Goal: Task Accomplishment & Management: Use online tool/utility

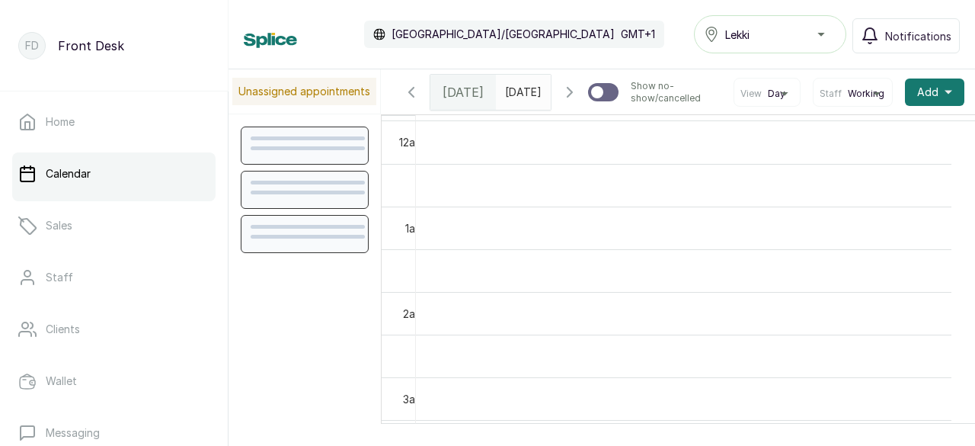
scroll to position [513, 0]
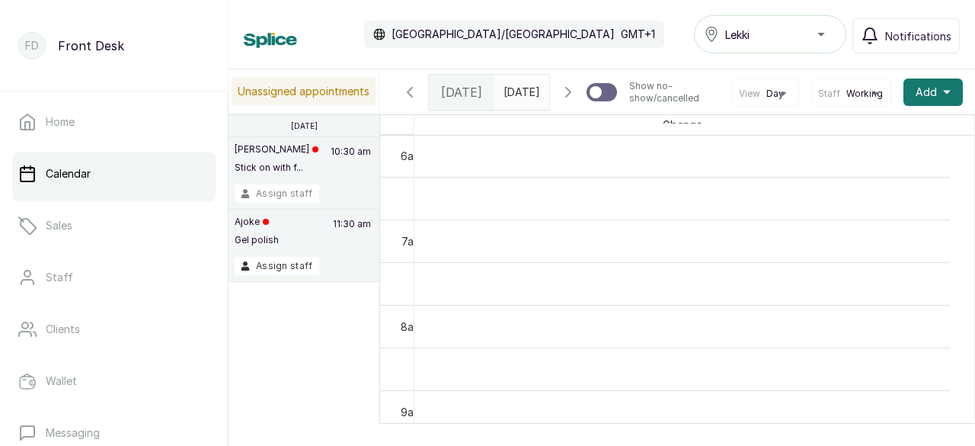
click at [298, 197] on button "Assign staff" at bounding box center [277, 193] width 85 height 18
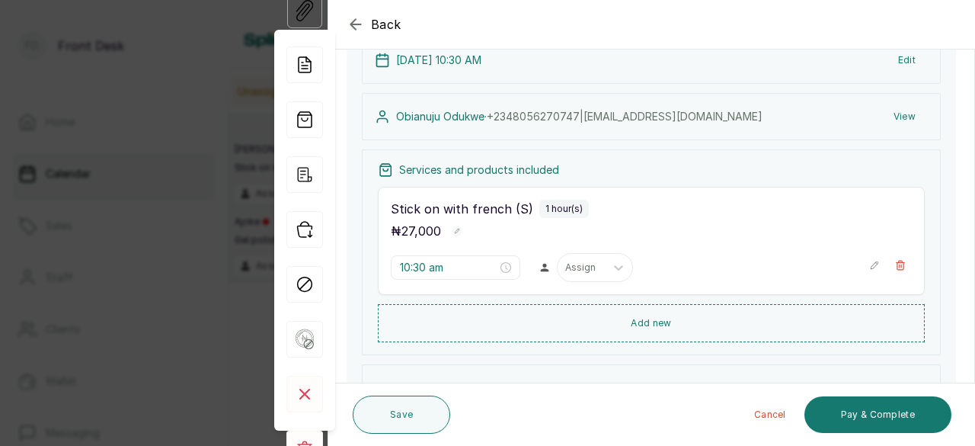
scroll to position [99, 0]
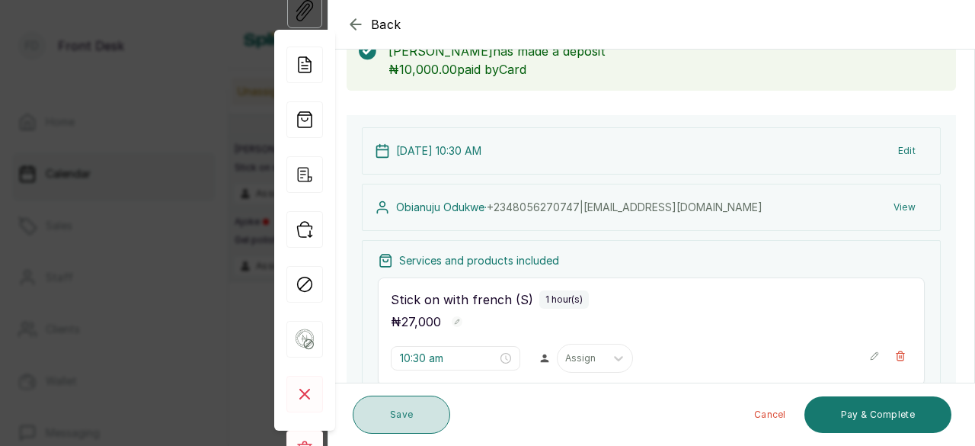
click at [398, 420] on button "Save" at bounding box center [401, 414] width 97 height 38
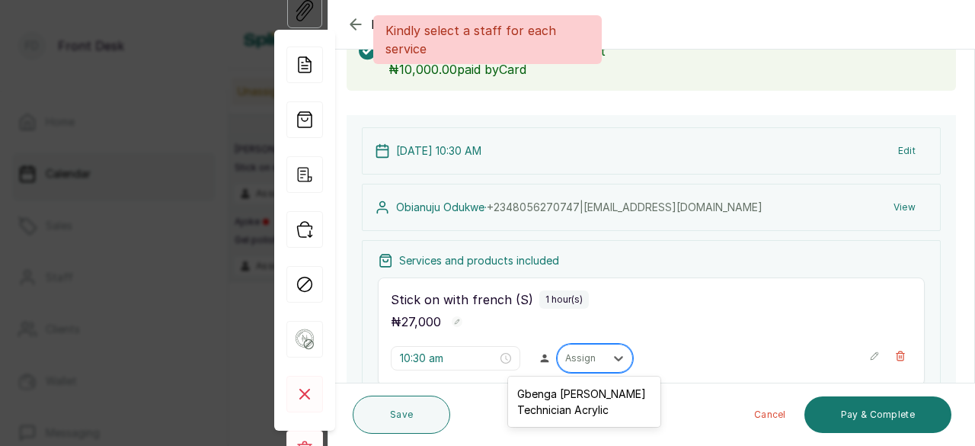
drag, startPoint x: 596, startPoint y: 350, endPoint x: 590, endPoint y: 359, distance: 11.0
click at [605, 351] on div at bounding box center [618, 357] width 27 height 27
drag, startPoint x: 564, startPoint y: 403, endPoint x: 533, endPoint y: 423, distance: 36.8
click at [563, 404] on div "Gbenga [PERSON_NAME] Technician Acrylic" at bounding box center [584, 401] width 152 height 44
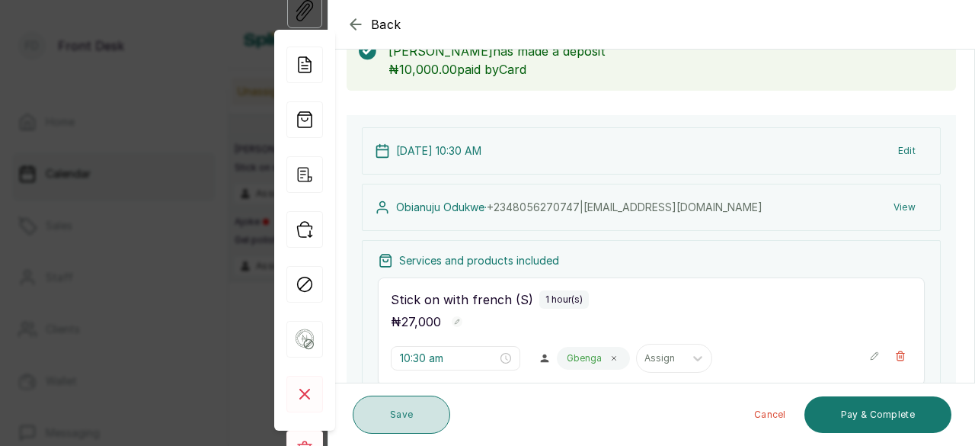
click at [400, 425] on button "Save" at bounding box center [401, 414] width 97 height 38
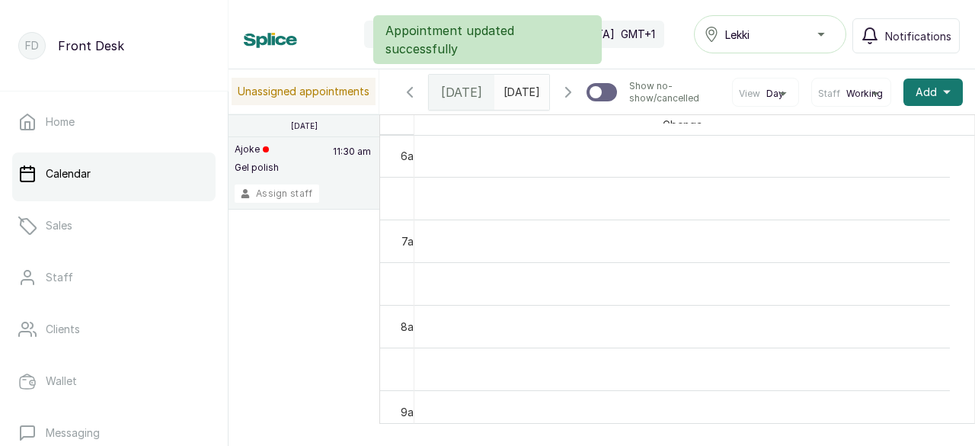
click at [282, 192] on button "Assign staff" at bounding box center [277, 193] width 85 height 18
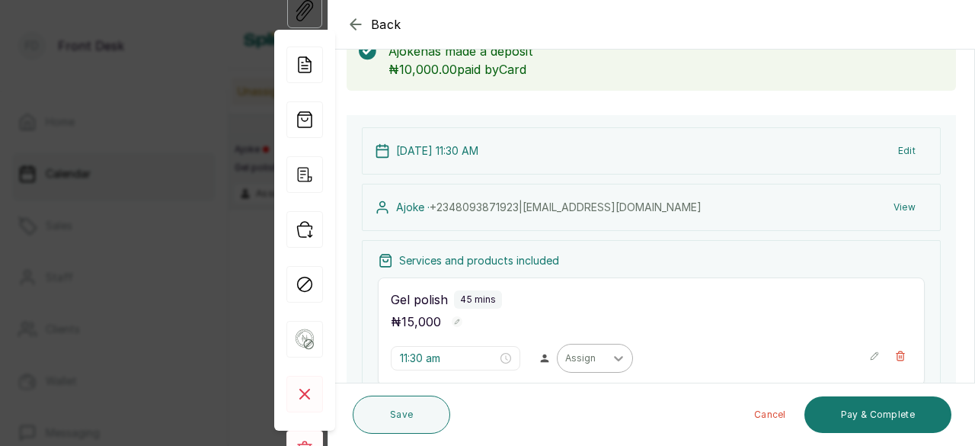
click at [614, 356] on icon at bounding box center [618, 358] width 9 height 5
click at [570, 401] on div "Gbenga [PERSON_NAME] Technician Acrylic" at bounding box center [584, 401] width 152 height 44
click at [417, 423] on button "Save" at bounding box center [401, 414] width 97 height 38
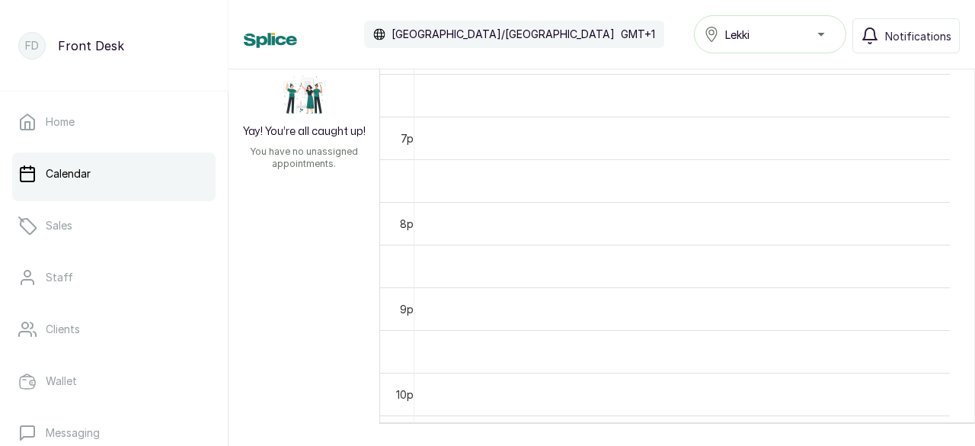
scroll to position [1342, 0]
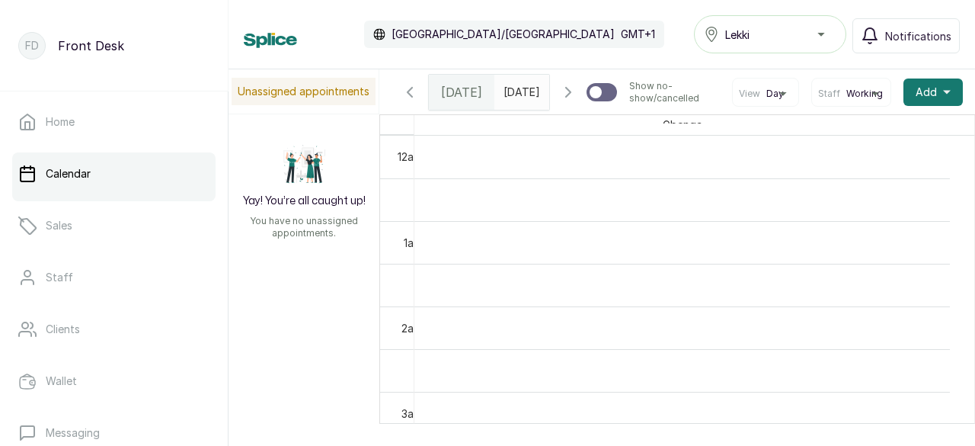
drag, startPoint x: 910, startPoint y: 46, endPoint x: 916, endPoint y: 56, distance: 11.0
click at [911, 46] on button "Notifications" at bounding box center [905, 35] width 107 height 35
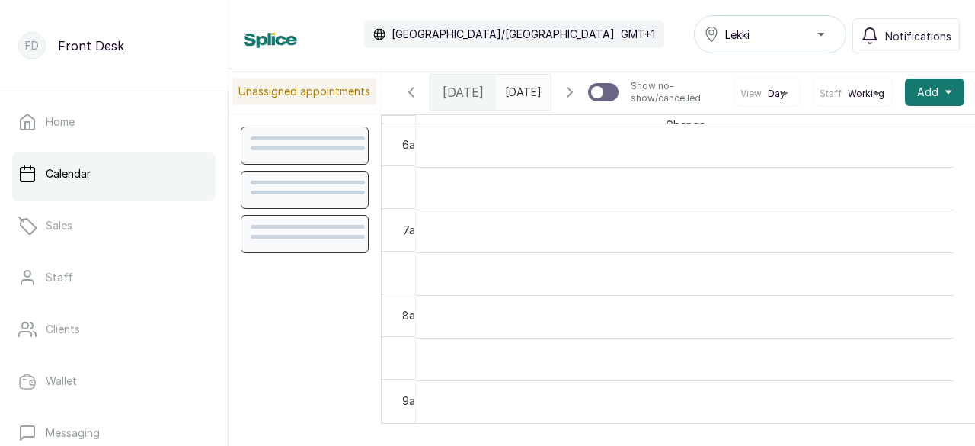
scroll to position [513, 0]
